Goal: Transaction & Acquisition: Obtain resource

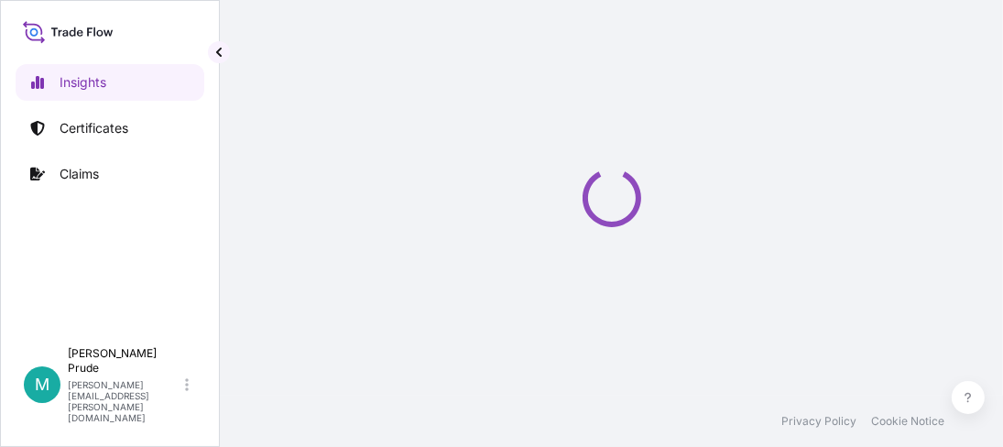
select select "2025"
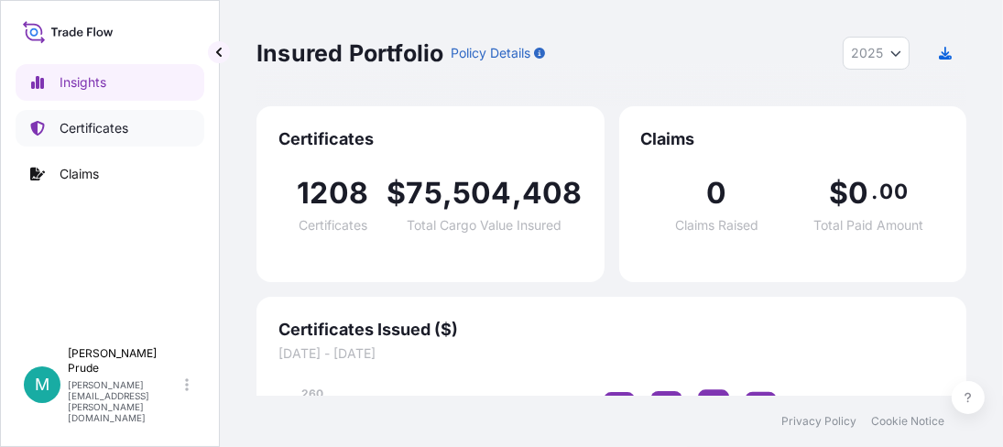
click at [116, 131] on p "Certificates" at bounding box center [94, 128] width 69 height 18
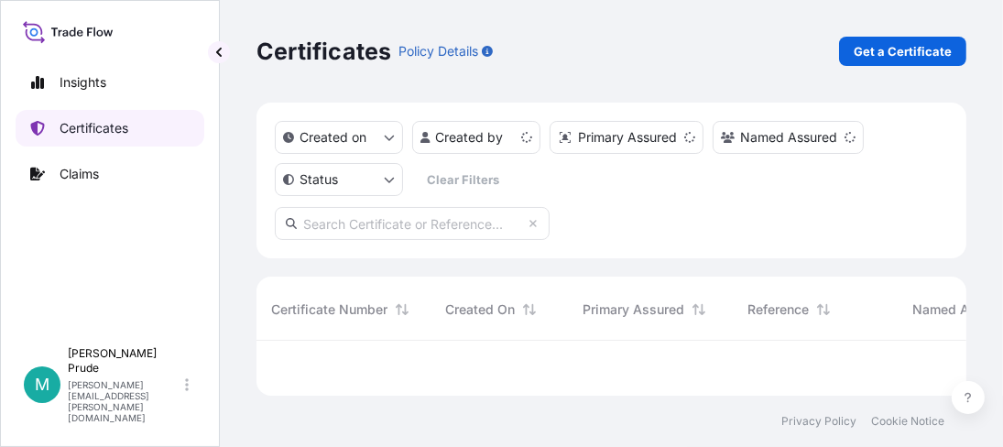
scroll to position [49, 696]
click at [873, 57] on p "Get a Certificate" at bounding box center [903, 51] width 98 height 18
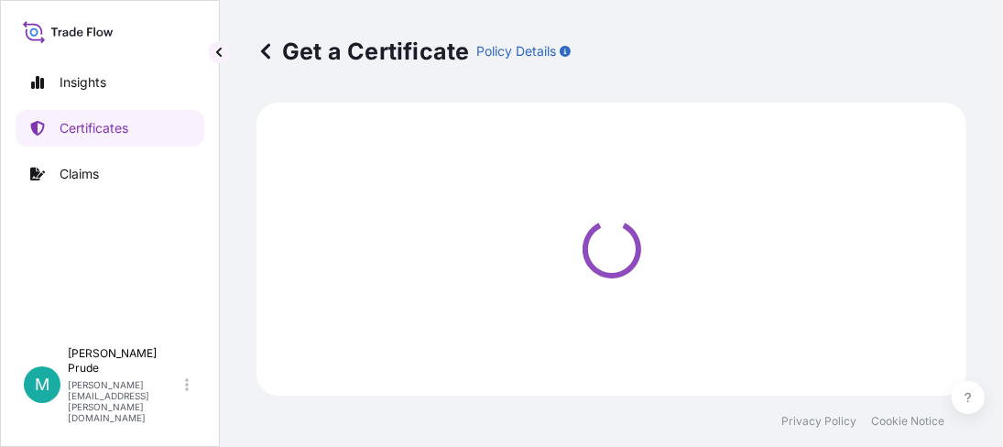
select select "Barge"
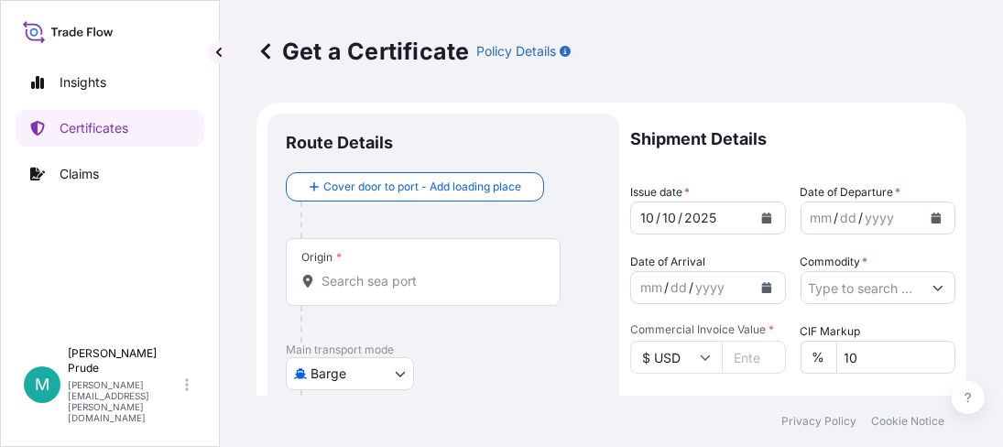
click at [932, 221] on icon "Calendar" at bounding box center [937, 218] width 10 height 11
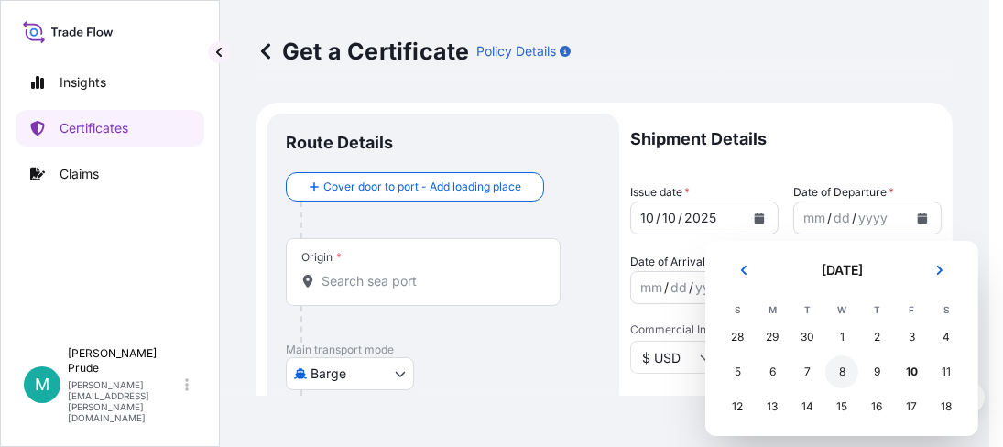
click at [842, 369] on div "8" at bounding box center [842, 371] width 33 height 33
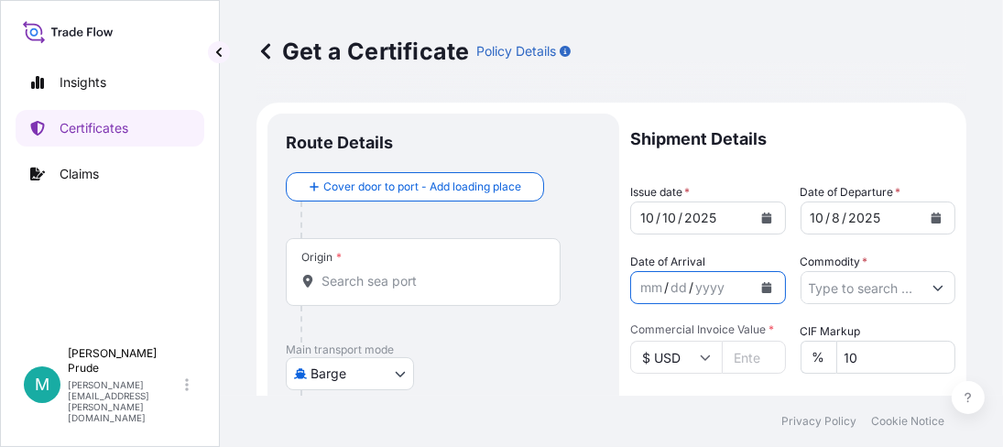
click at [763, 287] on icon "Calendar" at bounding box center [766, 287] width 10 height 11
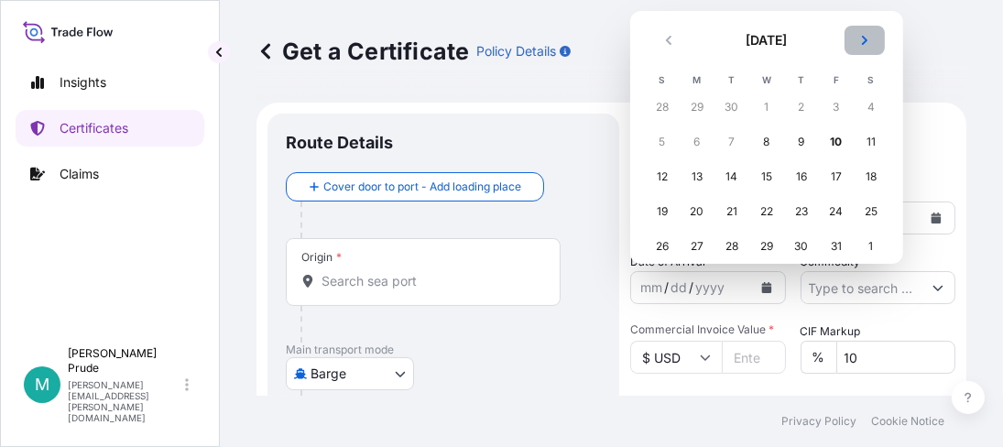
click at [862, 37] on icon "Next" at bounding box center [864, 40] width 5 height 9
click at [724, 240] on div "25" at bounding box center [732, 246] width 33 height 33
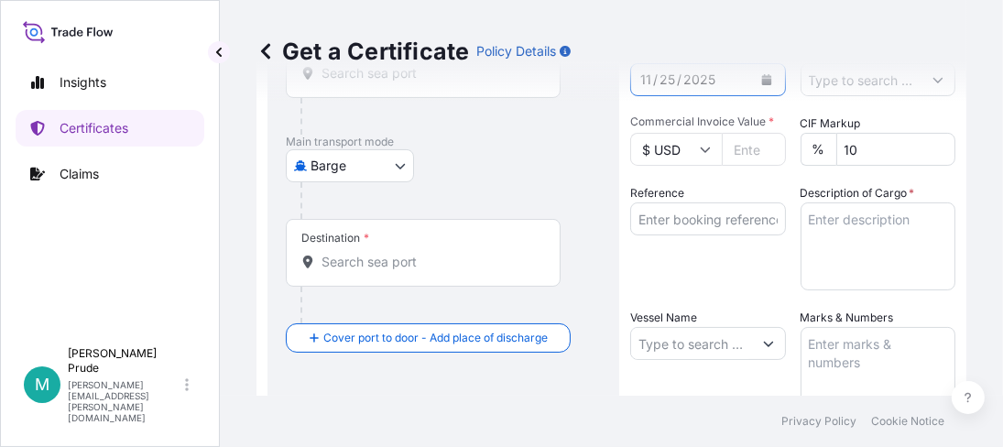
scroll to position [183, 0]
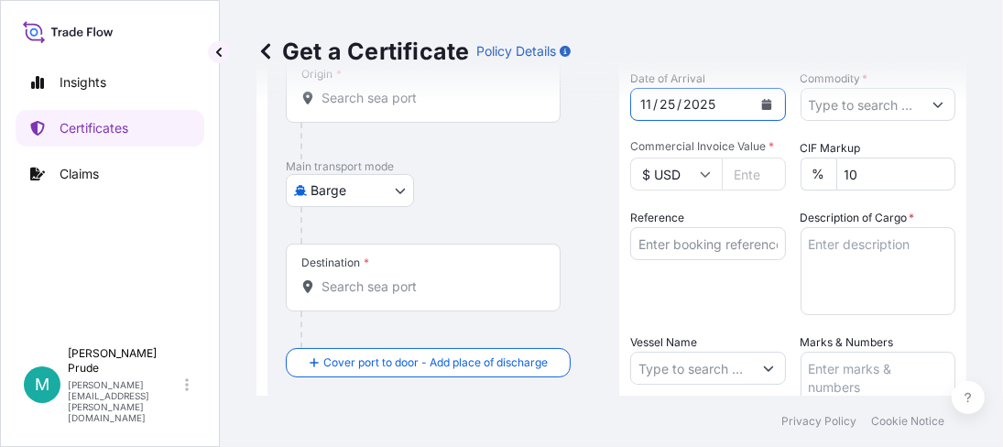
click at [934, 105] on icon "Show suggestions" at bounding box center [939, 105] width 10 height 5
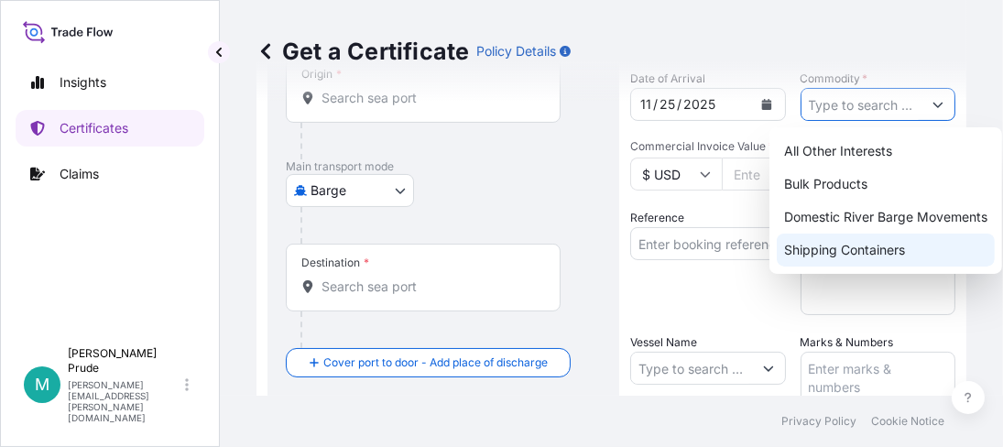
click at [875, 243] on div "Shipping Containers" at bounding box center [886, 250] width 218 height 33
type input "Shipping Containers"
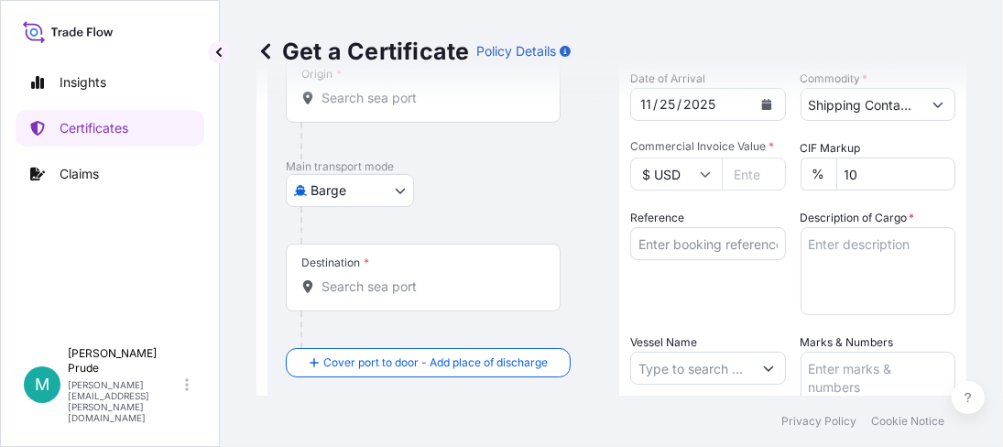
click at [740, 169] on input "Commercial Invoice Value *" at bounding box center [754, 174] width 64 height 33
paste input "48956.12"
type input "48956.12"
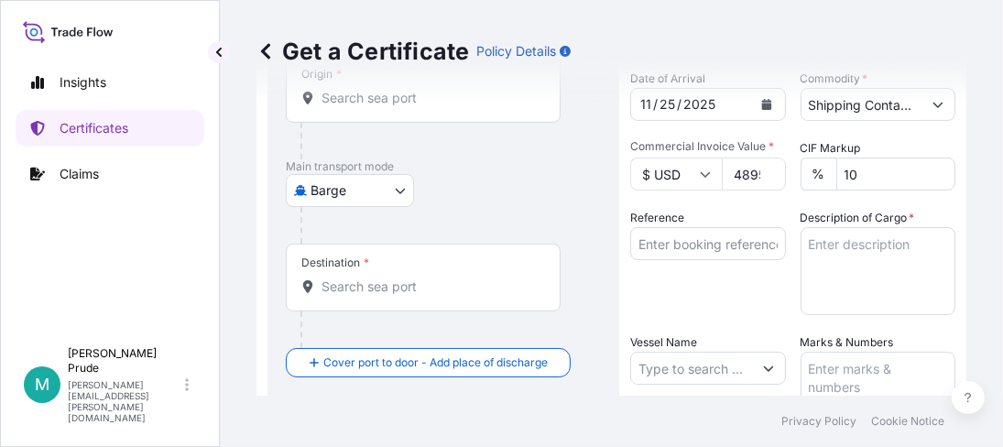
click at [697, 229] on input "Reference" at bounding box center [708, 243] width 156 height 33
paste input "80000110560"
type input "80000110560"
click at [833, 240] on textarea "Description of Cargo *" at bounding box center [879, 271] width 156 height 88
paste textarea "20 - 1H1 PLASTIC DRUMS SCHERCEMOL 318 ESTER, DRUM Not Regulated. Flash Point: 1…"
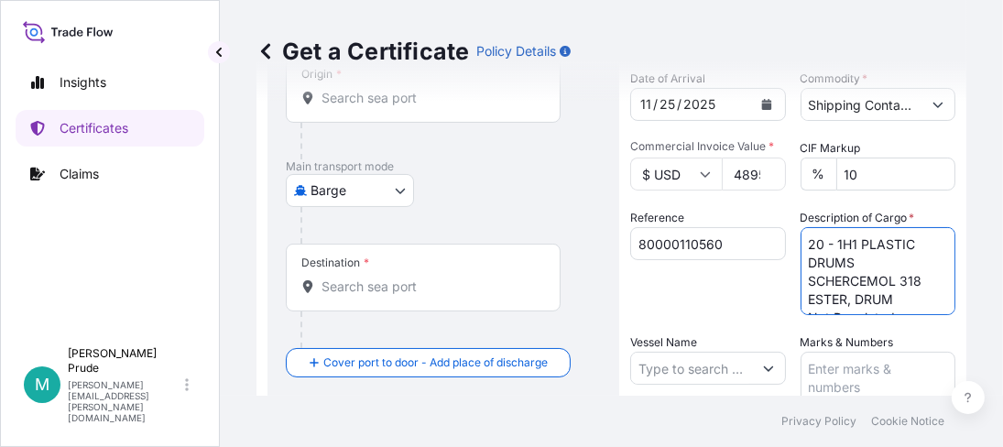
type textarea "20 - 1H1 PLASTIC DRUMS SCHERCEMOL 318 ESTER, DRUM Not Regulated. Flash Point: 1…"
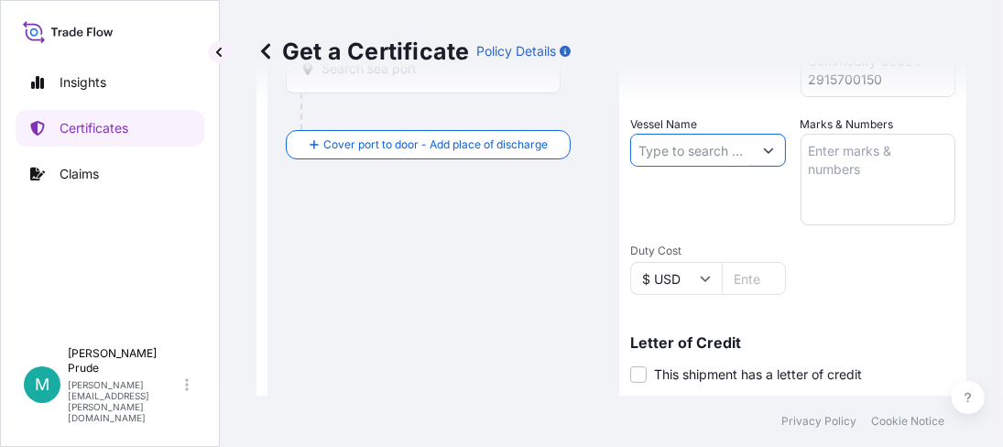
scroll to position [457, 0]
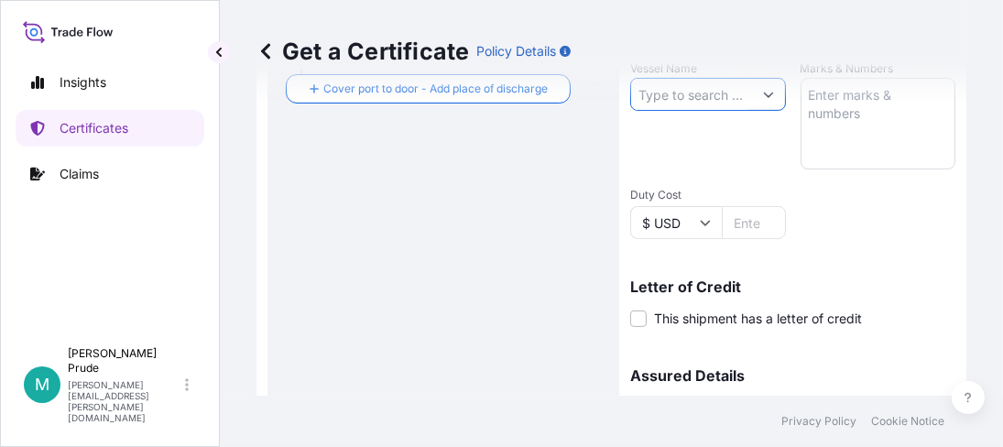
click at [761, 96] on div "Get a Certificate Policy Details" at bounding box center [612, 51] width 710 height 103
click at [767, 99] on div "Get a Certificate Policy Details" at bounding box center [612, 51] width 710 height 103
click at [763, 96] on div "Get a Certificate Policy Details" at bounding box center [612, 51] width 710 height 103
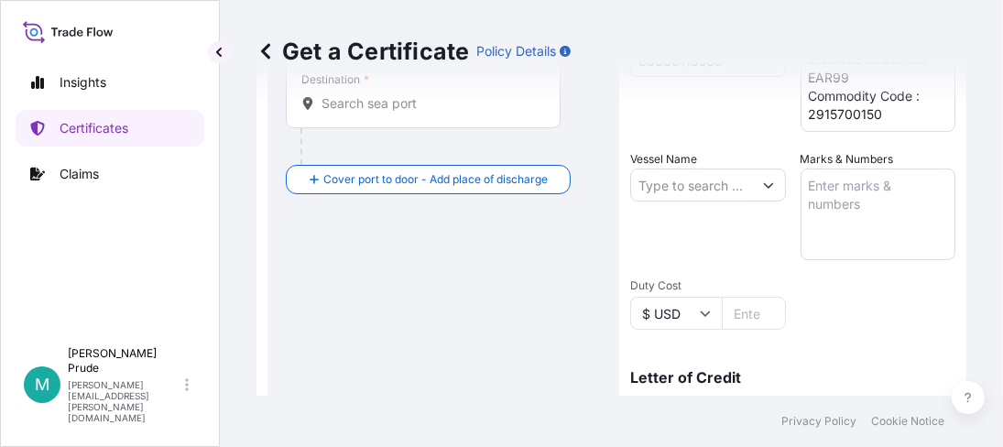
click at [684, 187] on input "Vessel Name" at bounding box center [691, 185] width 121 height 33
paste input "ONE AQUILA"
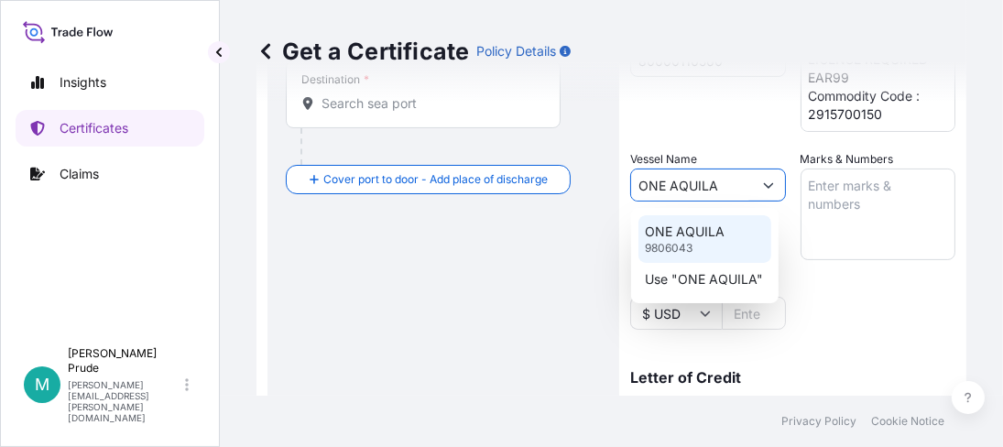
click at [709, 236] on p "ONE AQUILA" at bounding box center [686, 232] width 80 height 18
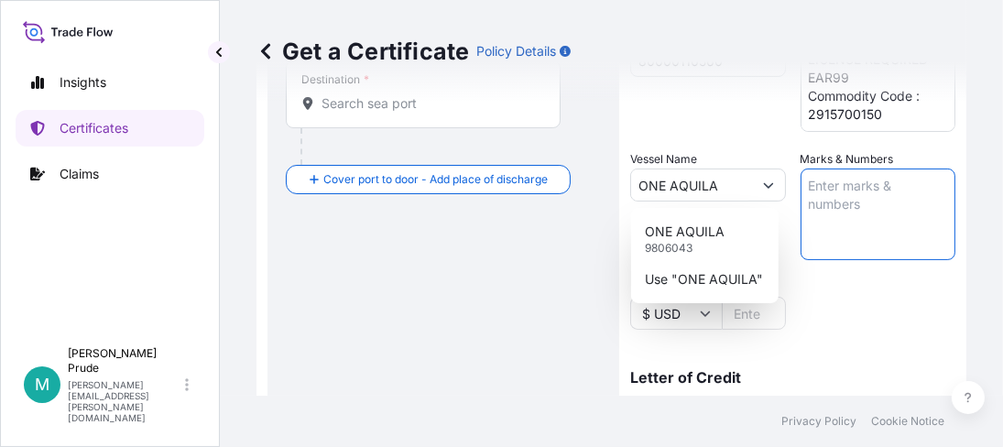
click at [813, 322] on div "Shipment Details Issue date * 10 / 10 / 2025 Date of Departure * 10 / 8 / 2025 …" at bounding box center [792, 183] width 325 height 873
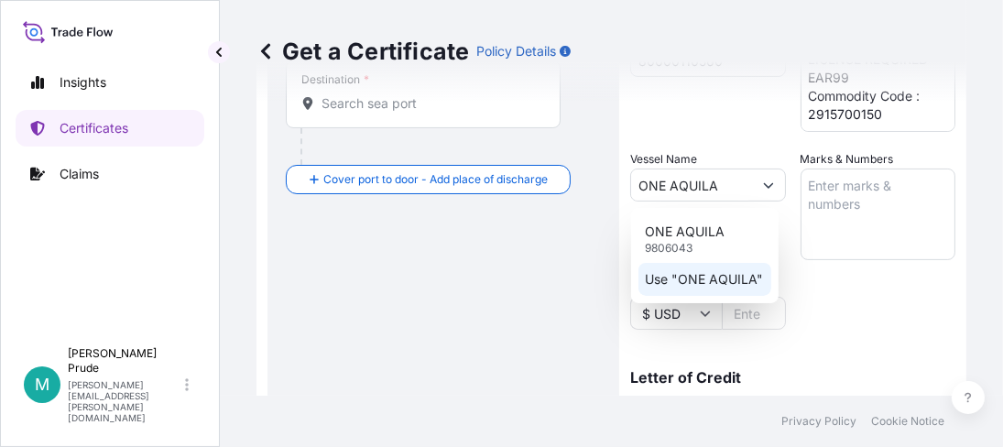
click at [700, 224] on p "ONE AQUILA" at bounding box center [686, 232] width 80 height 18
type input "ONE AQUILA9806043"
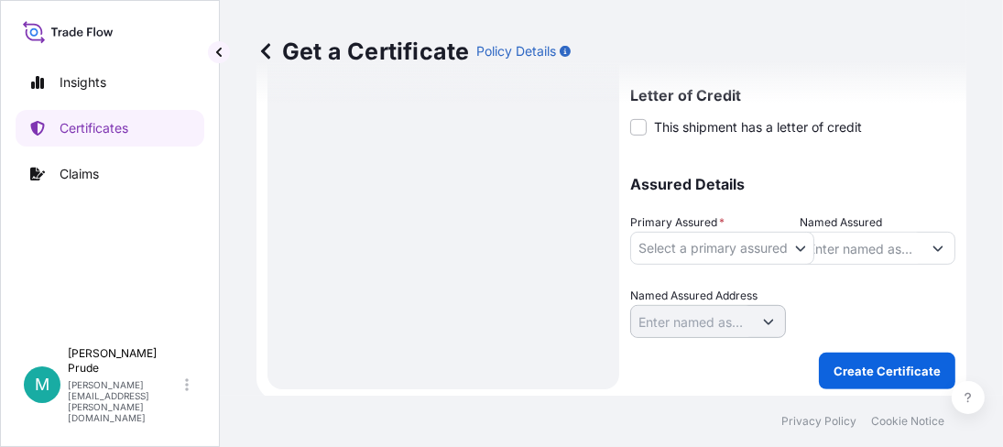
scroll to position [651, 0]
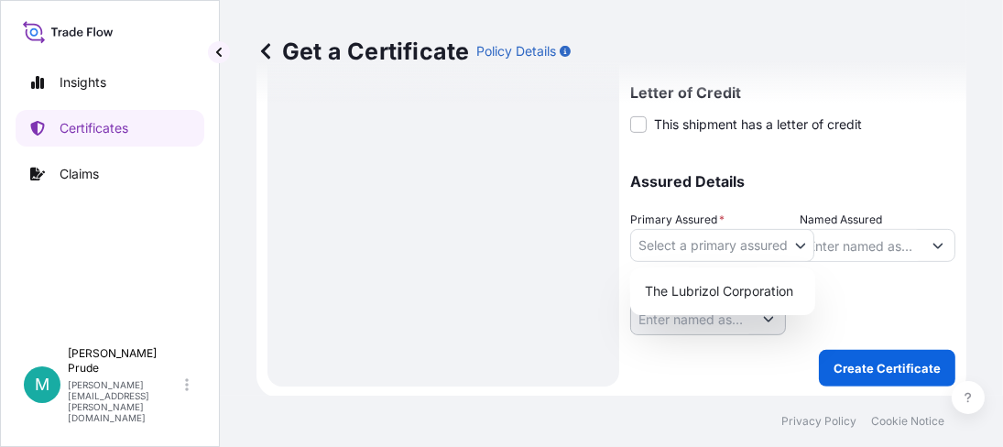
click at [686, 236] on body "0 options available. 2 options available. 2 options available. Insights Certifi…" at bounding box center [501, 223] width 1003 height 447
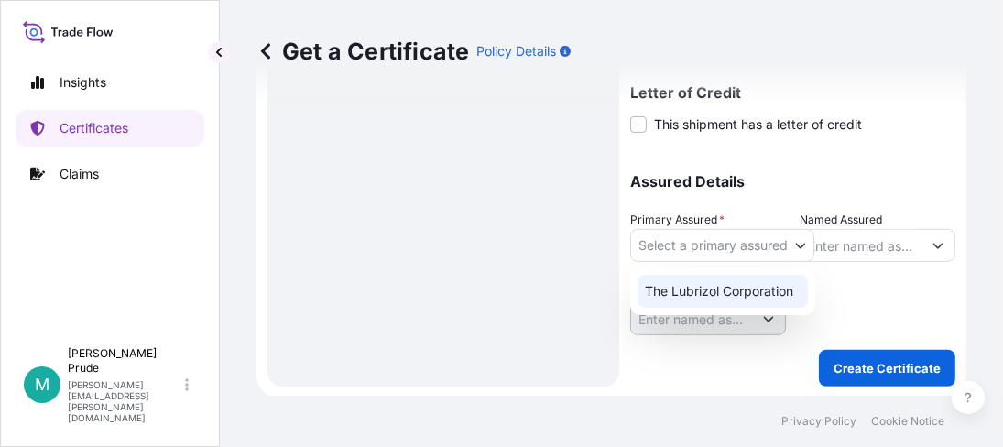
click at [694, 283] on div "The Lubrizol Corporation" at bounding box center [723, 291] width 170 height 33
select select "31566"
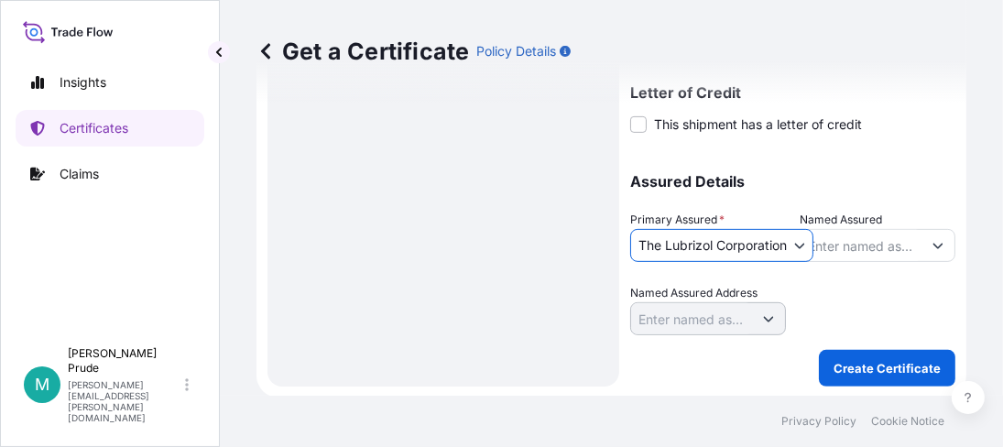
click at [869, 241] on input "Named Assured" at bounding box center [862, 245] width 121 height 33
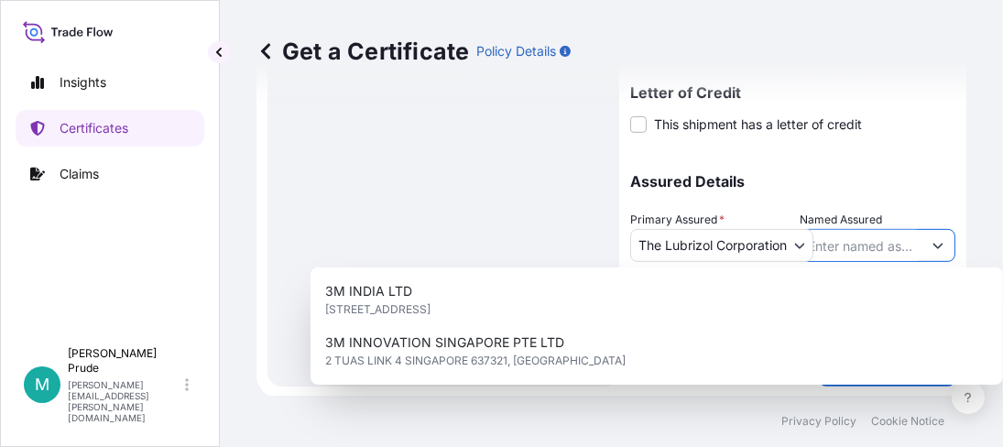
click at [872, 252] on input "Named Assured" at bounding box center [862, 245] width 121 height 33
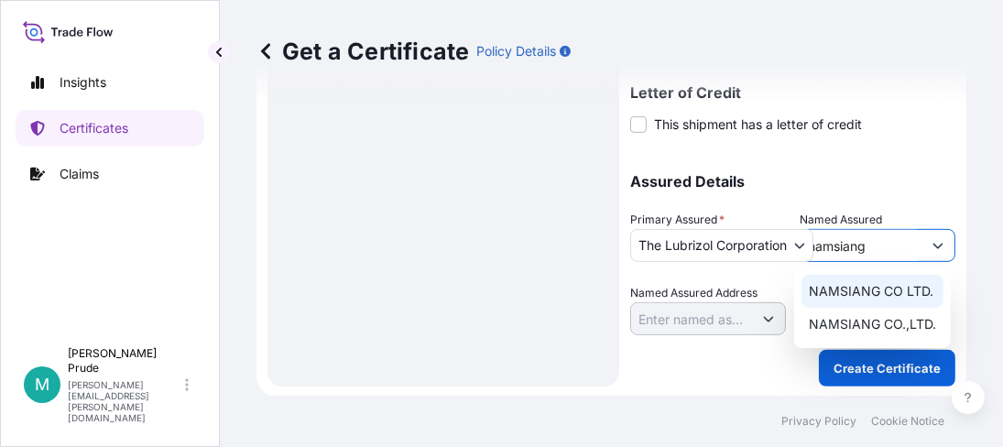
click at [837, 285] on span "NAMSIANG CO LTD." at bounding box center [871, 291] width 125 height 18
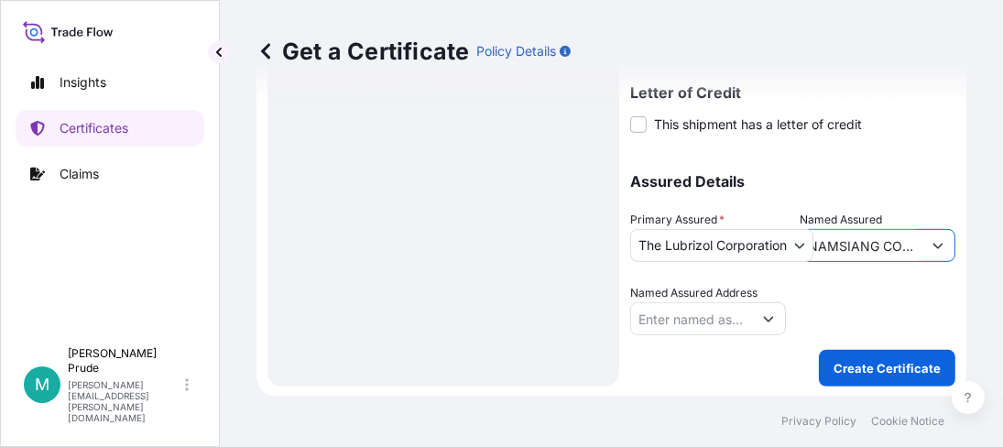
type input "NAMSIANG CO LTD."
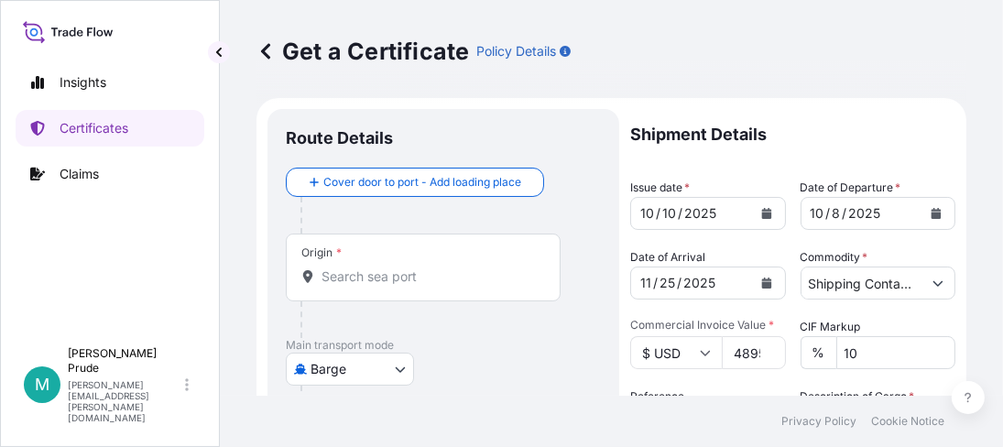
scroll to position [0, 0]
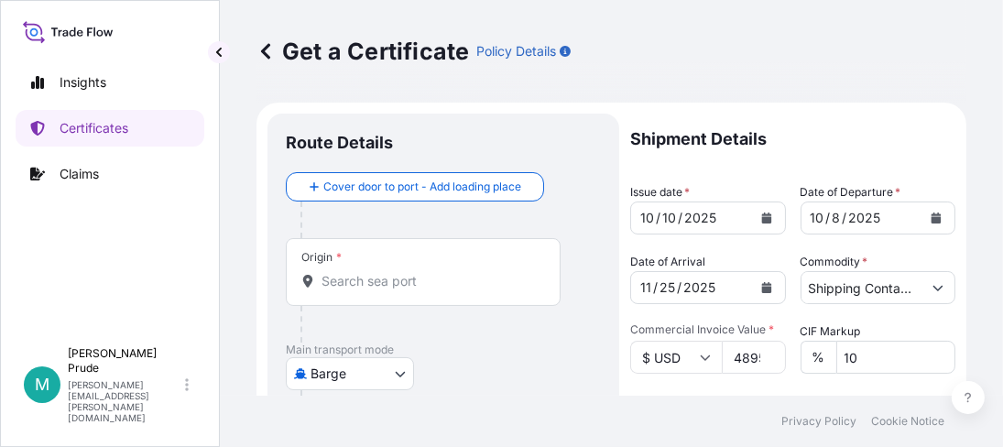
click at [389, 375] on body "2 options available. Insights Certificates Claims M Michael Prude michael.prude…" at bounding box center [501, 223] width 1003 height 447
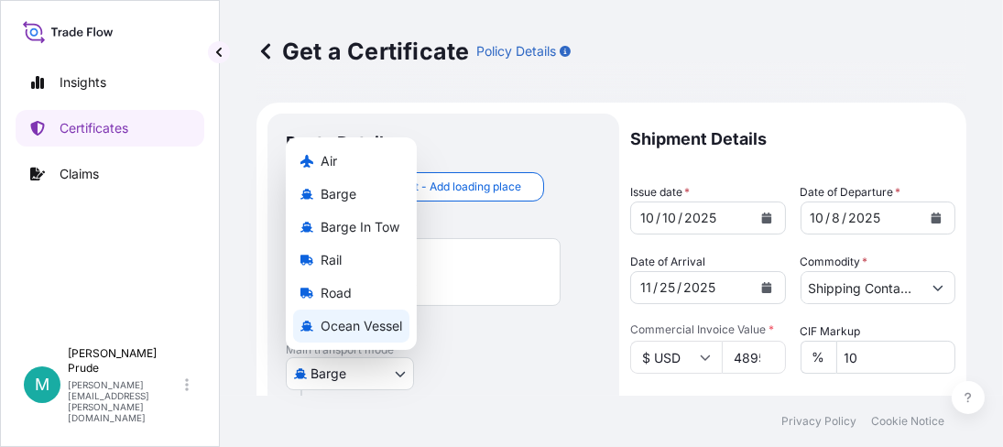
click at [347, 314] on div "Ocean Vessel" at bounding box center [351, 326] width 116 height 33
select select "Ocean Vessel"
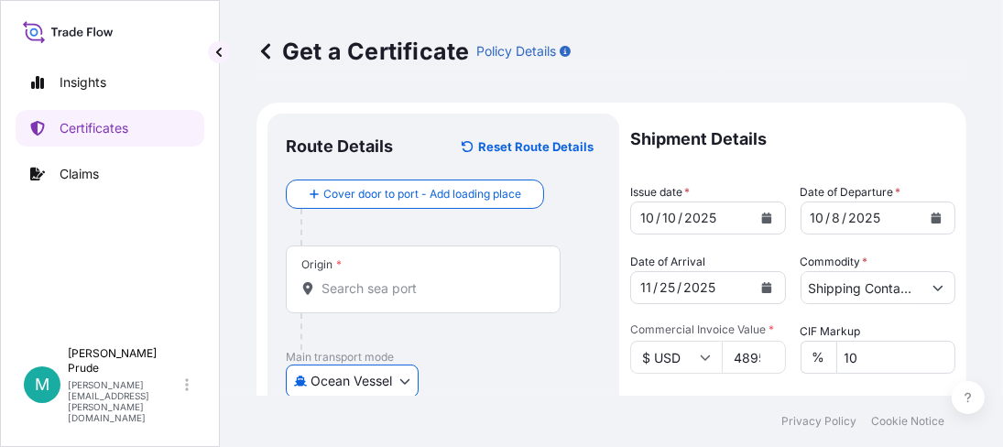
click at [389, 268] on div "Origin *" at bounding box center [423, 280] width 275 height 68
click at [389, 279] on input "Origin *" at bounding box center [430, 288] width 216 height 18
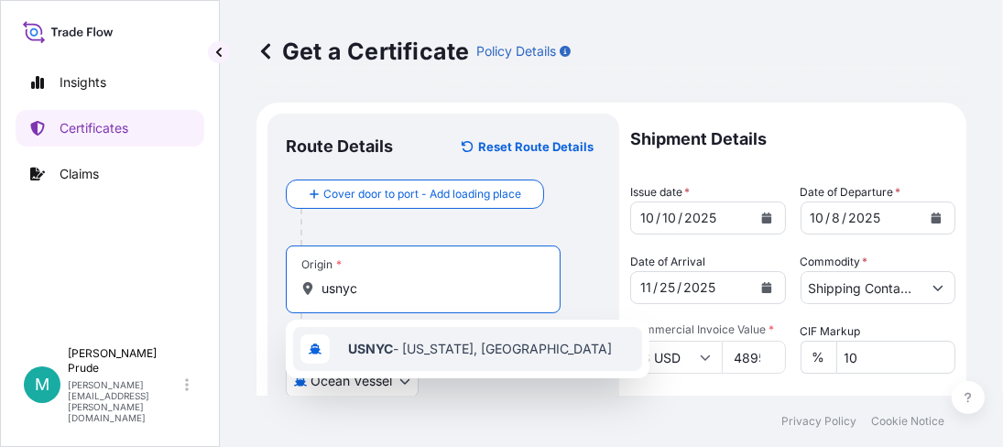
click at [406, 350] on span "USNYC - New York, United States" at bounding box center [480, 349] width 264 height 18
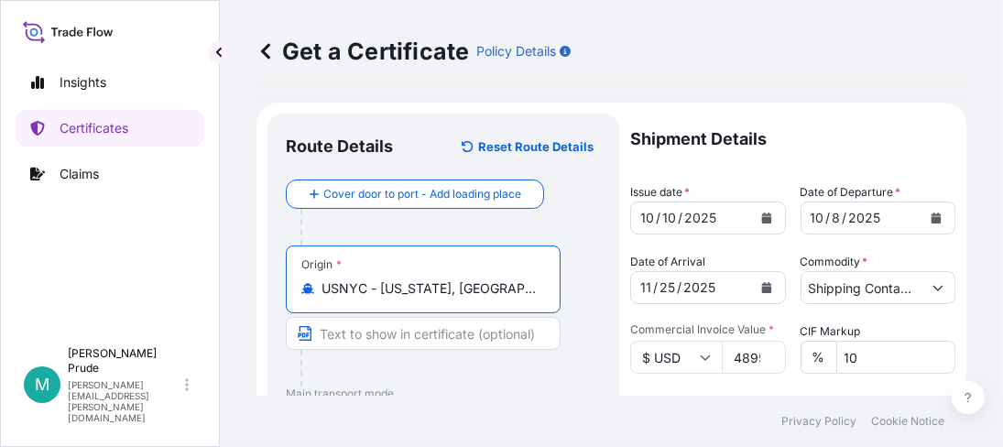
type input "USNYC - New York, United States"
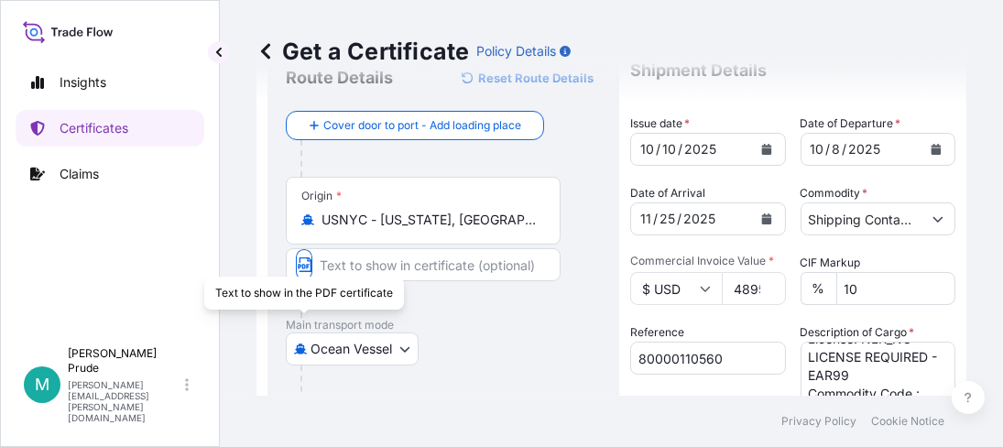
scroll to position [274, 0]
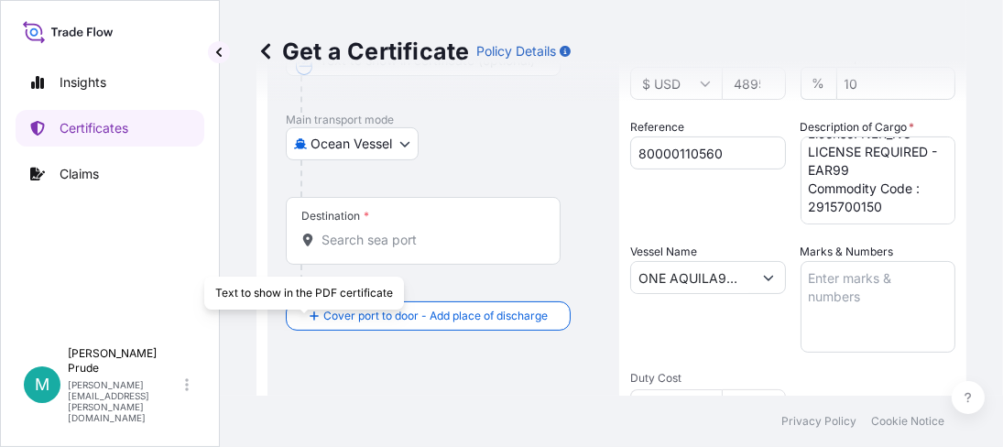
click at [383, 252] on div "Destination *" at bounding box center [423, 231] width 275 height 68
click at [383, 249] on input "Destination *" at bounding box center [430, 240] width 216 height 18
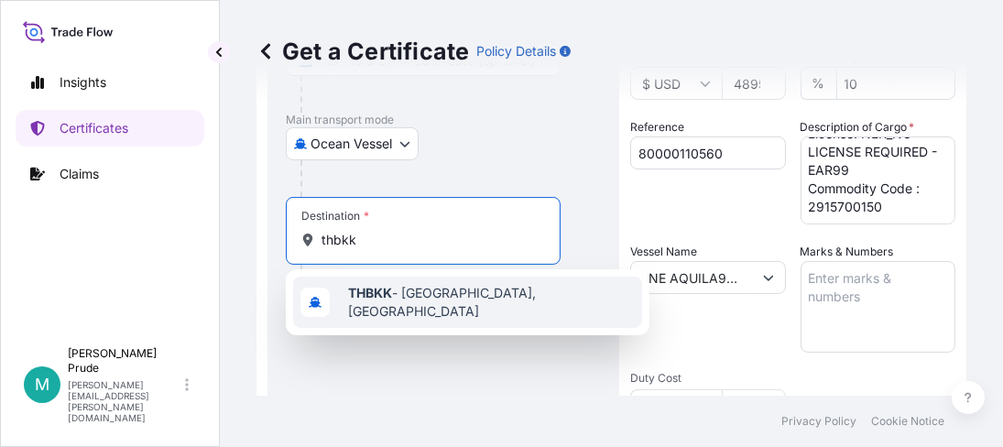
click at [479, 293] on span "THBKK - Bangkok, Thailand" at bounding box center [491, 302] width 287 height 37
type input "THBKK - Bangkok, Thailand"
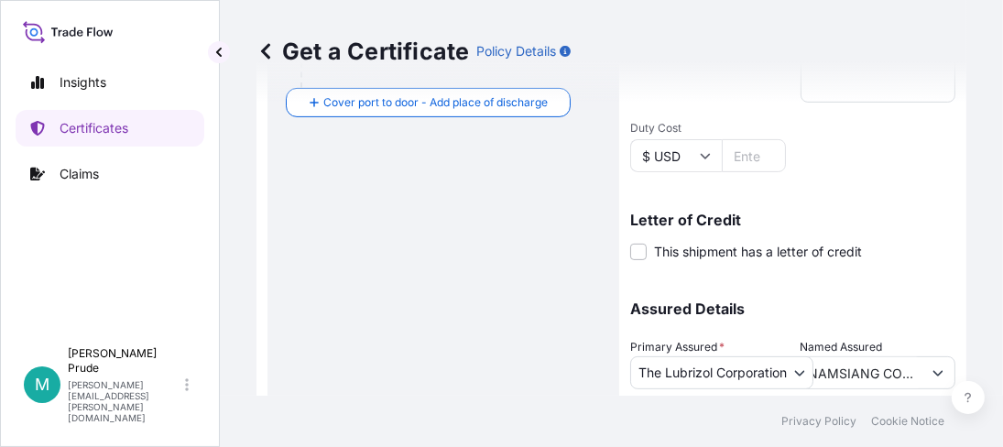
scroll to position [640, 0]
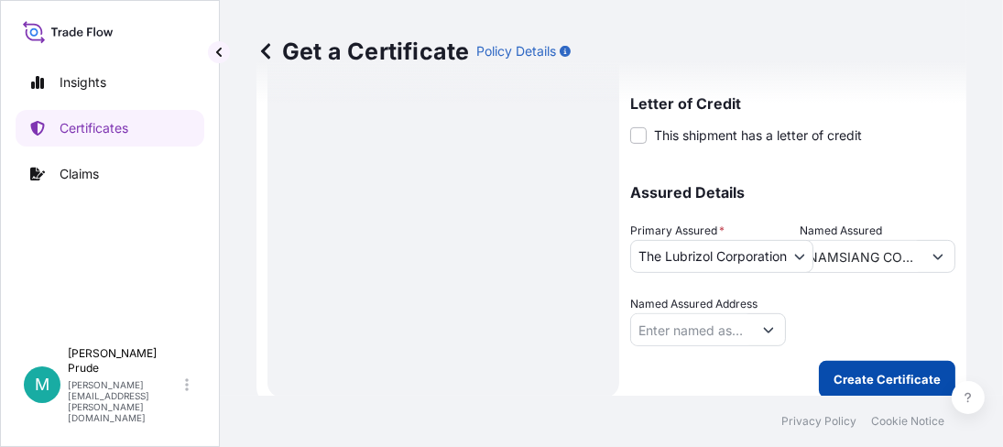
click at [884, 393] on button "Create Certificate" at bounding box center [887, 379] width 137 height 37
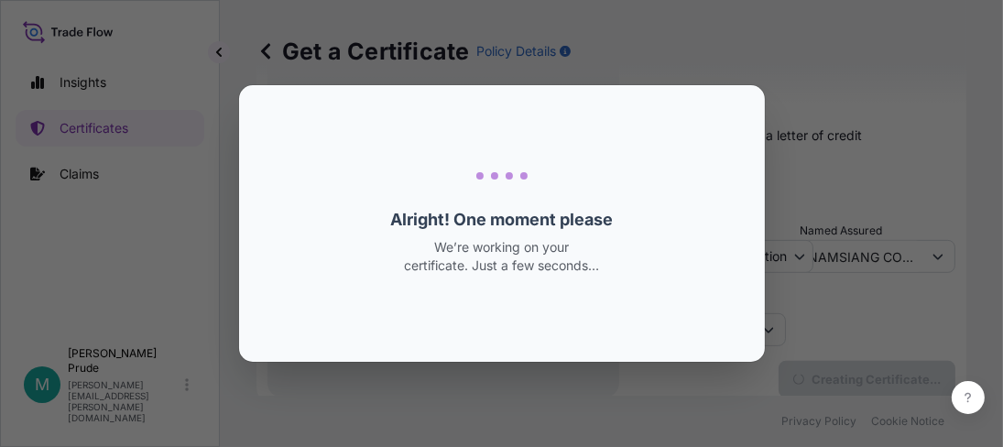
click at [883, 382] on div "Loading Loading... Alright! One moment please We’re working on your certificate…" at bounding box center [501, 223] width 1003 height 447
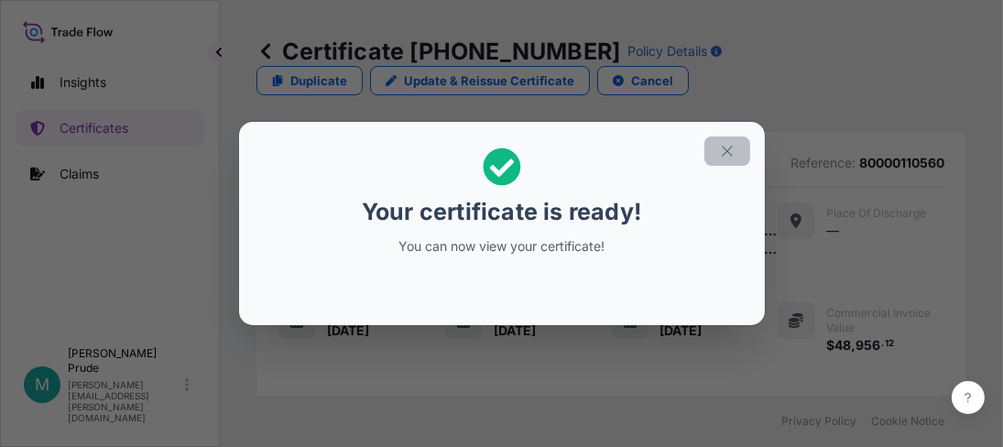
click at [722, 159] on icon "button" at bounding box center [727, 151] width 16 height 16
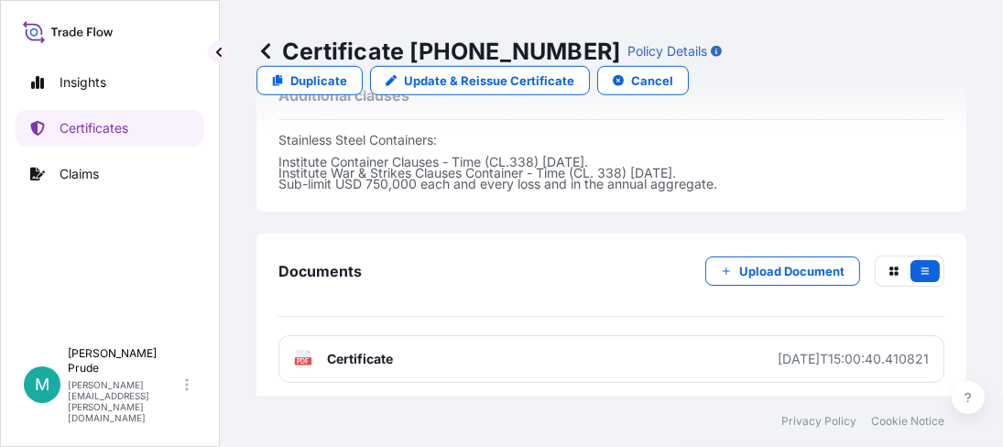
scroll to position [1099, 0]
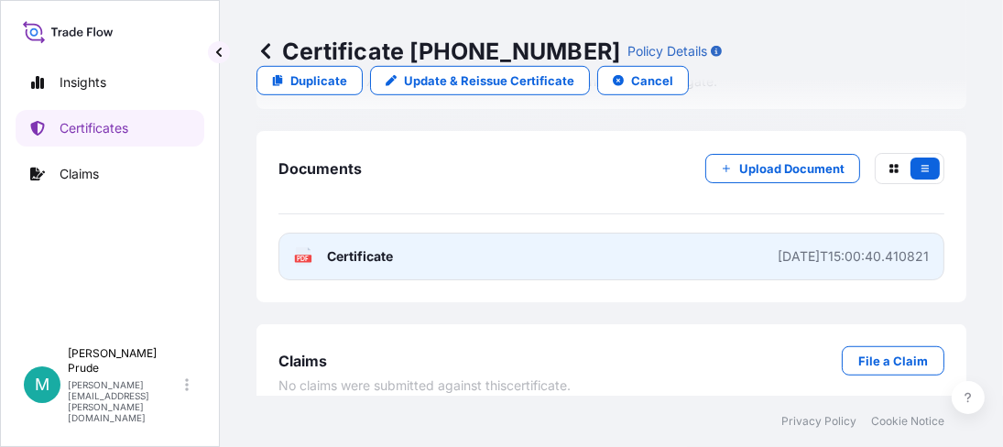
click at [372, 259] on span "Certificate" at bounding box center [360, 256] width 66 height 18
